Goal: Find specific page/section

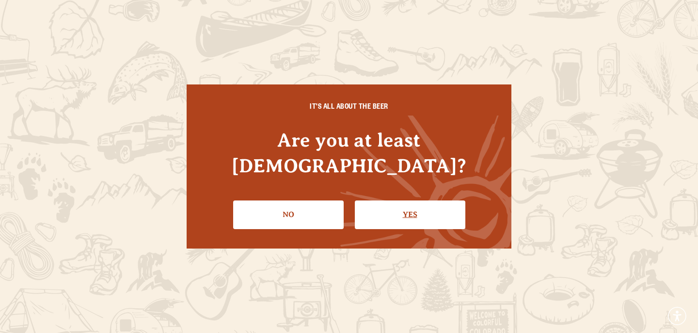
click at [406, 200] on link "Yes" at bounding box center [410, 214] width 111 height 28
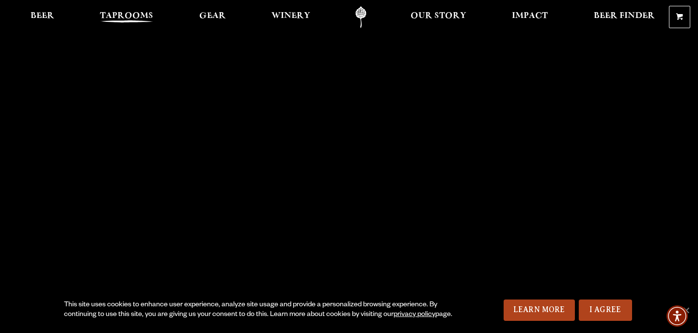
click at [112, 16] on span "Taprooms" at bounding box center [126, 16] width 53 height 8
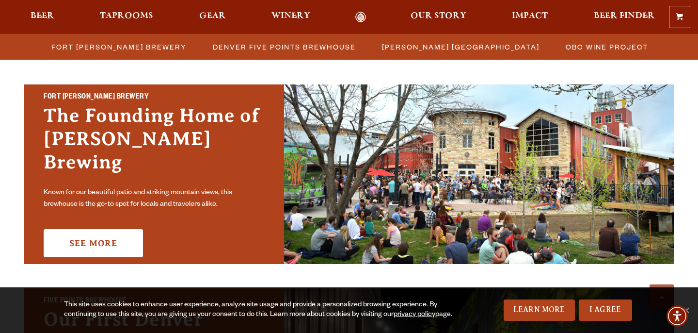
scroll to position [289, 0]
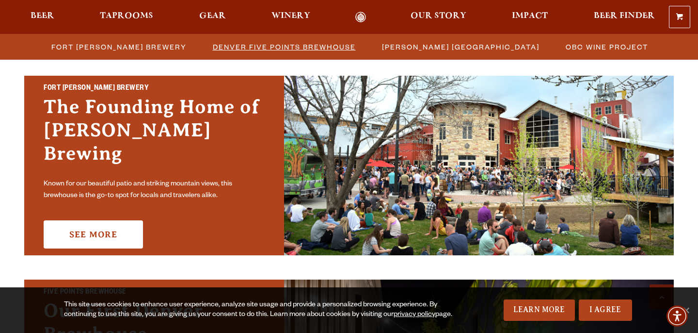
click at [292, 45] on span "Denver Five Points Brewhouse" at bounding box center [284, 47] width 143 height 14
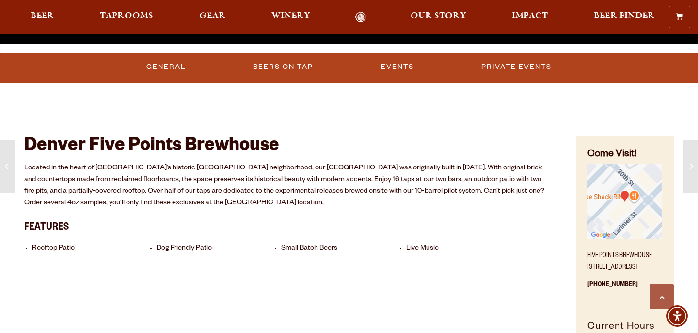
scroll to position [384, 0]
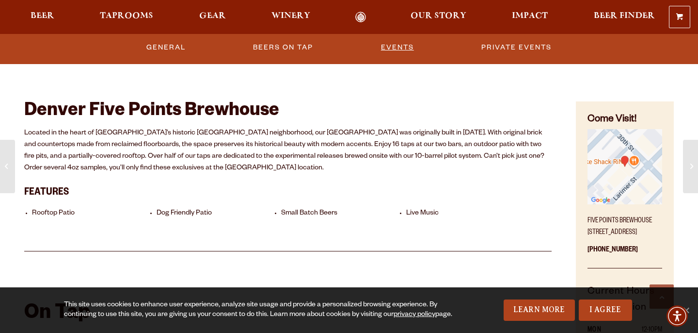
click at [391, 50] on link "Events" at bounding box center [397, 47] width 41 height 22
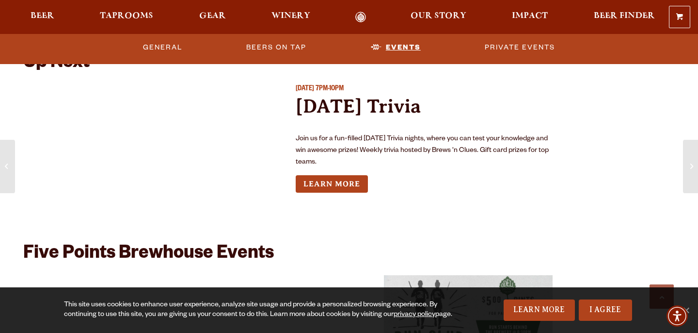
scroll to position [2495, 0]
